Goal: Transaction & Acquisition: Purchase product/service

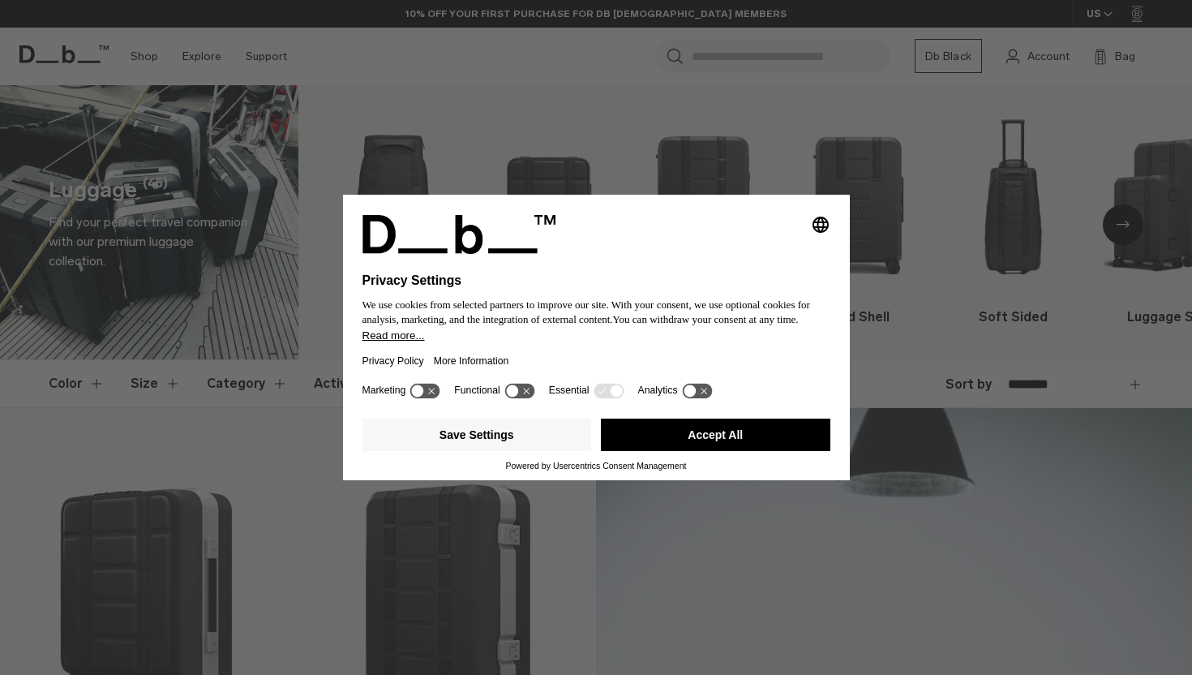
click at [825, 216] on icon "Select language" at bounding box center [820, 224] width 19 height 19
click at [786, 99] on div "Privacy Settings We use cookies from selected partners to improve our site. Wit…" at bounding box center [596, 337] width 1192 height 675
click at [655, 451] on button "Accept All" at bounding box center [716, 435] width 230 height 32
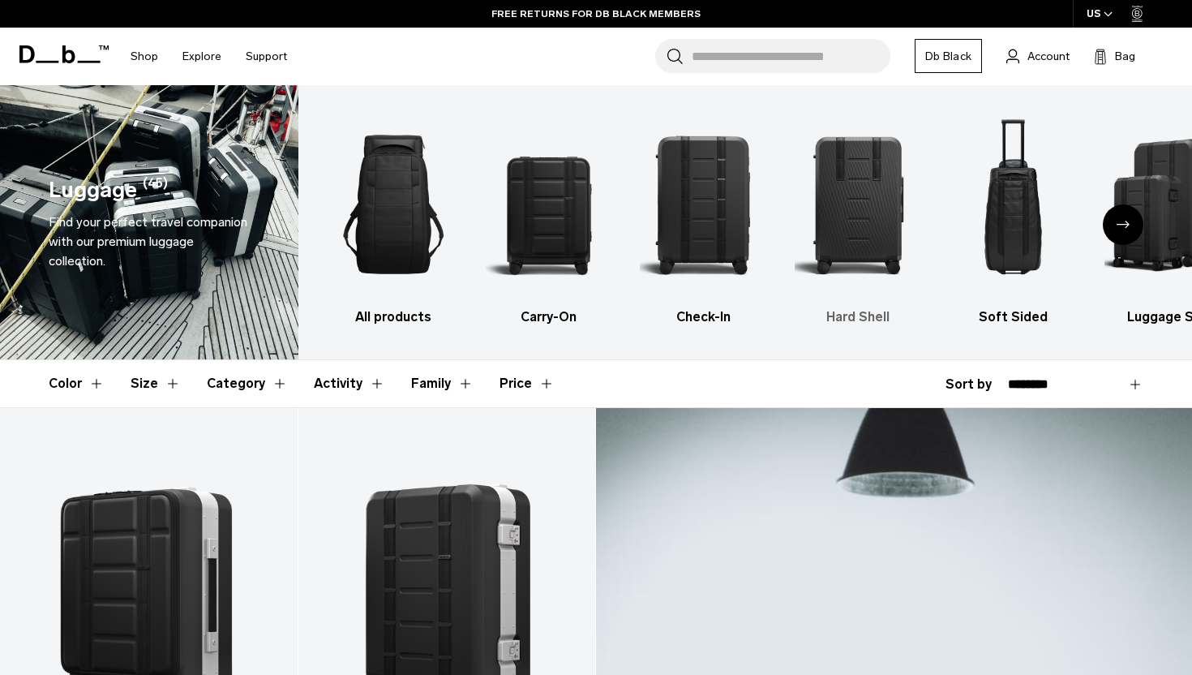
click at [824, 231] on img "4 / 6" at bounding box center [858, 205] width 127 height 190
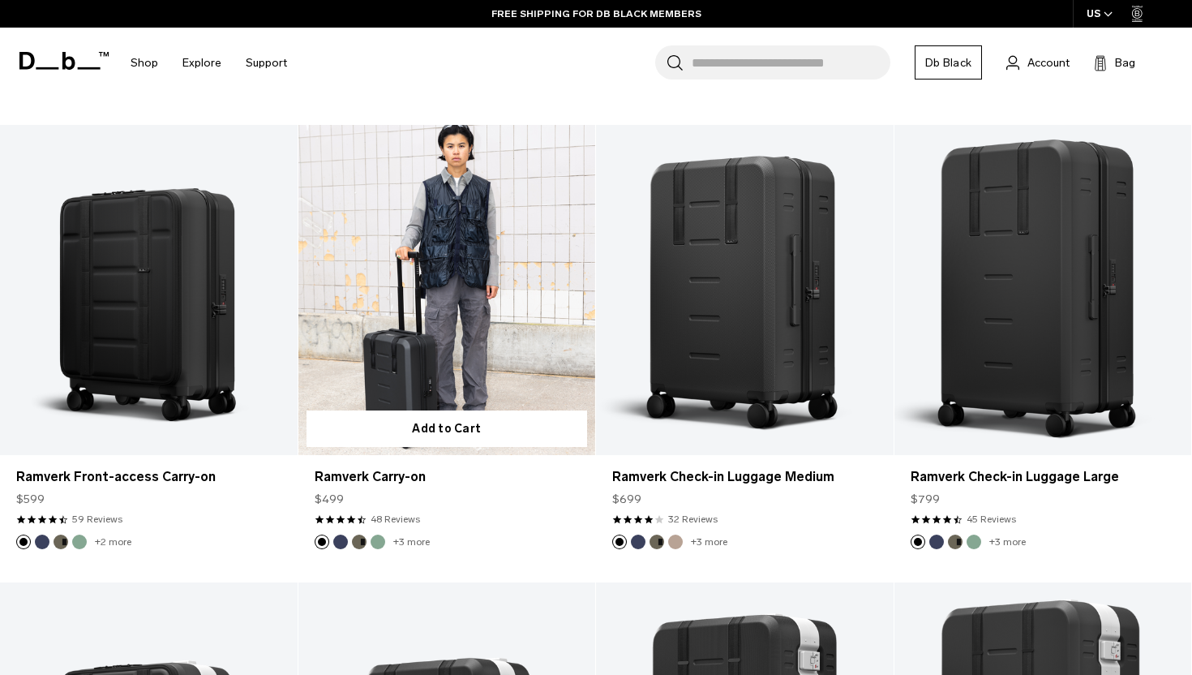
scroll to position [742, 0]
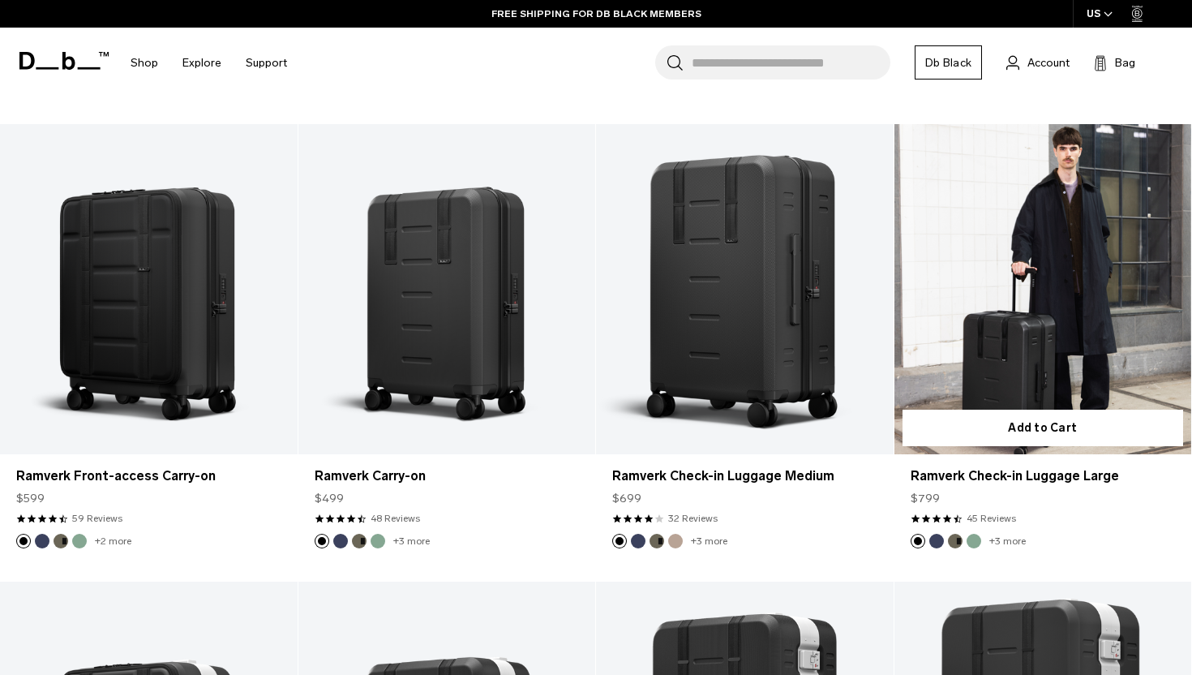
click at [1004, 352] on link "Ramverk Check-in Luggage Large" at bounding box center [1044, 289] width 298 height 330
